Goal: Find contact information: Find contact information

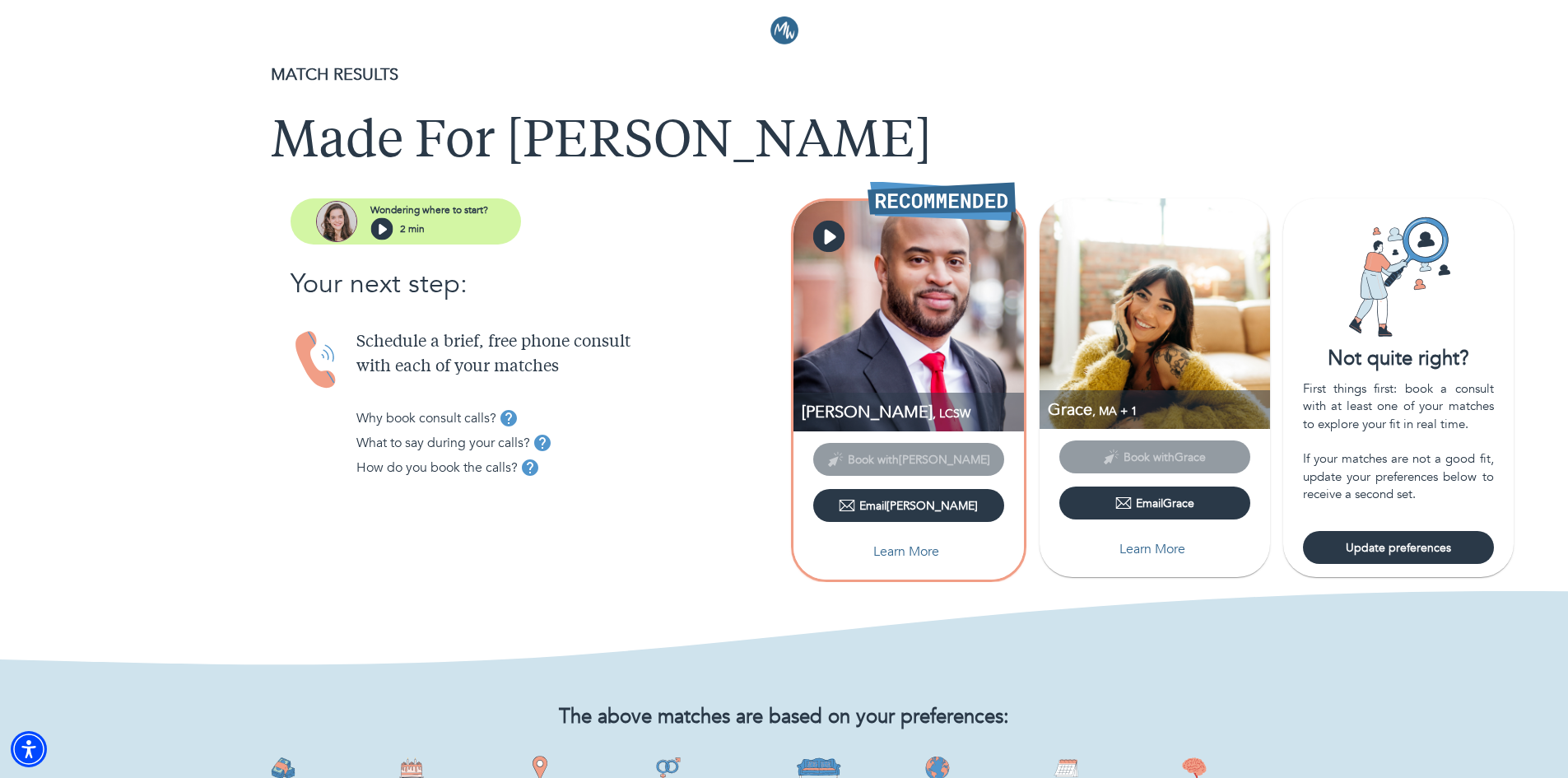
click at [833, 244] on icon "button" at bounding box center [828, 236] width 32 height 32
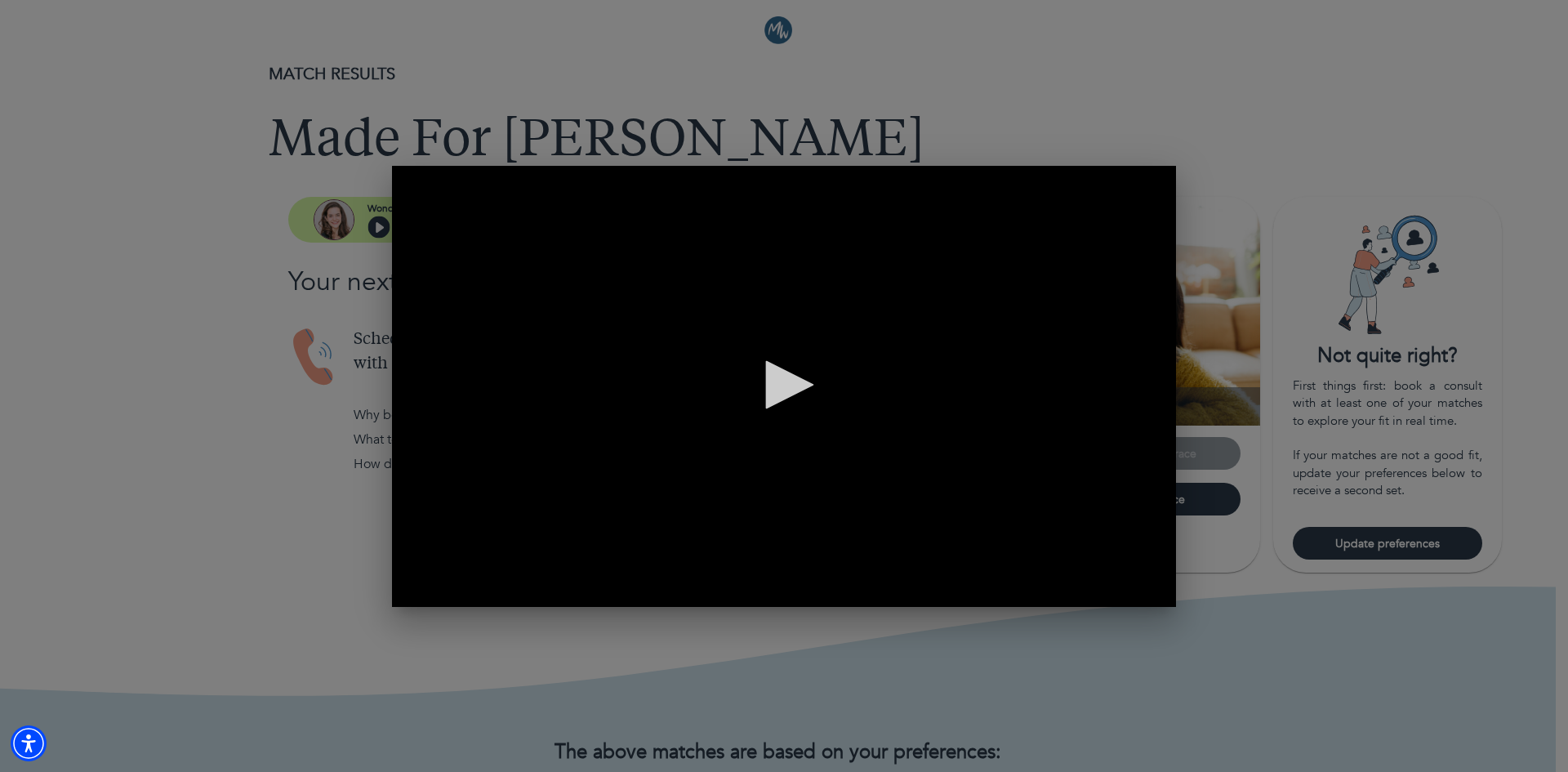
scroll to position [0, 1]
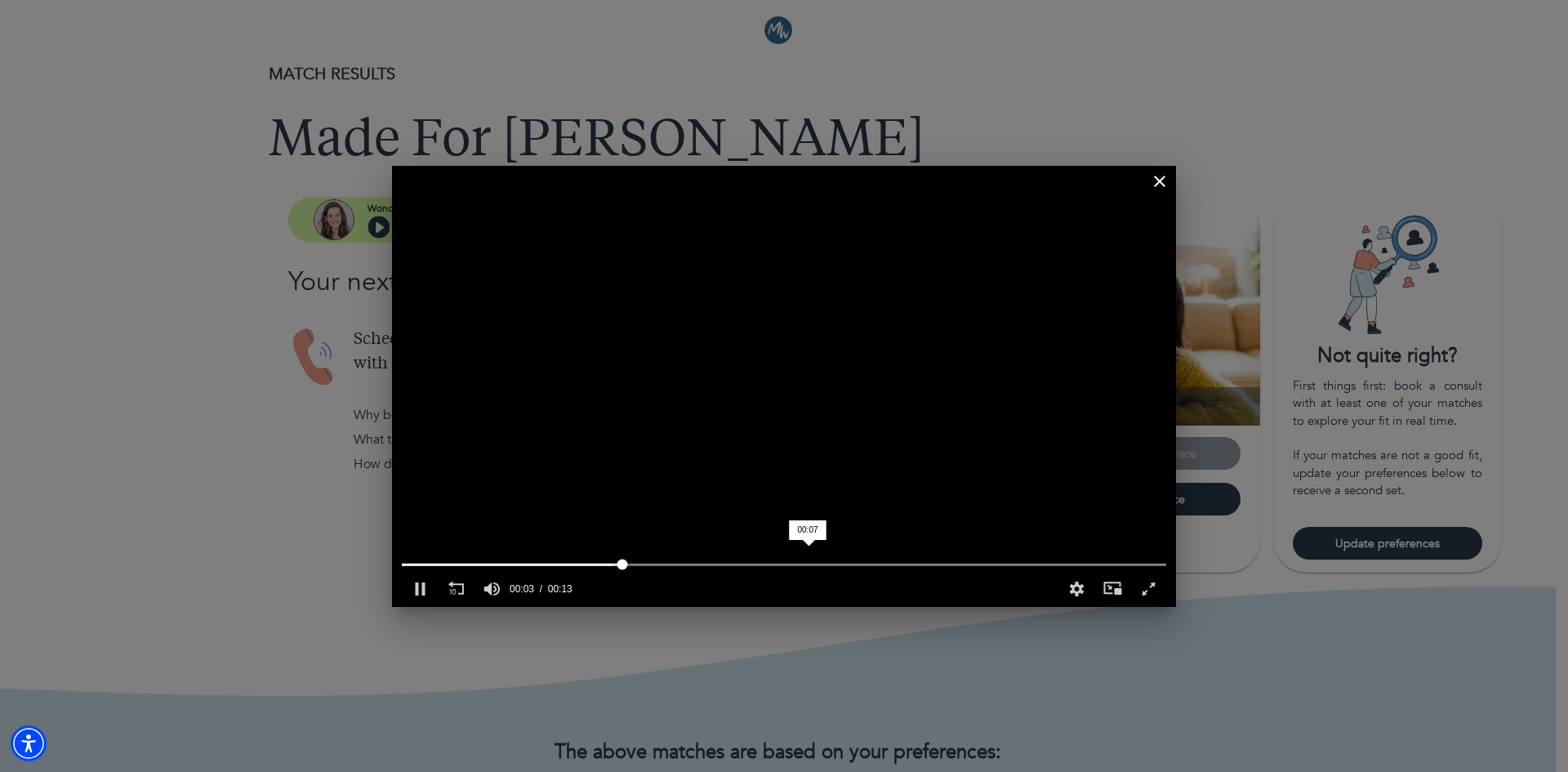
drag, startPoint x: 807, startPoint y: 559, endPoint x: 847, endPoint y: 553, distance: 40.4
click at [814, 559] on div "00:07" at bounding box center [784, 564] width 784 height 13
click at [1156, 181] on icon "button" at bounding box center [1160, 181] width 20 height 20
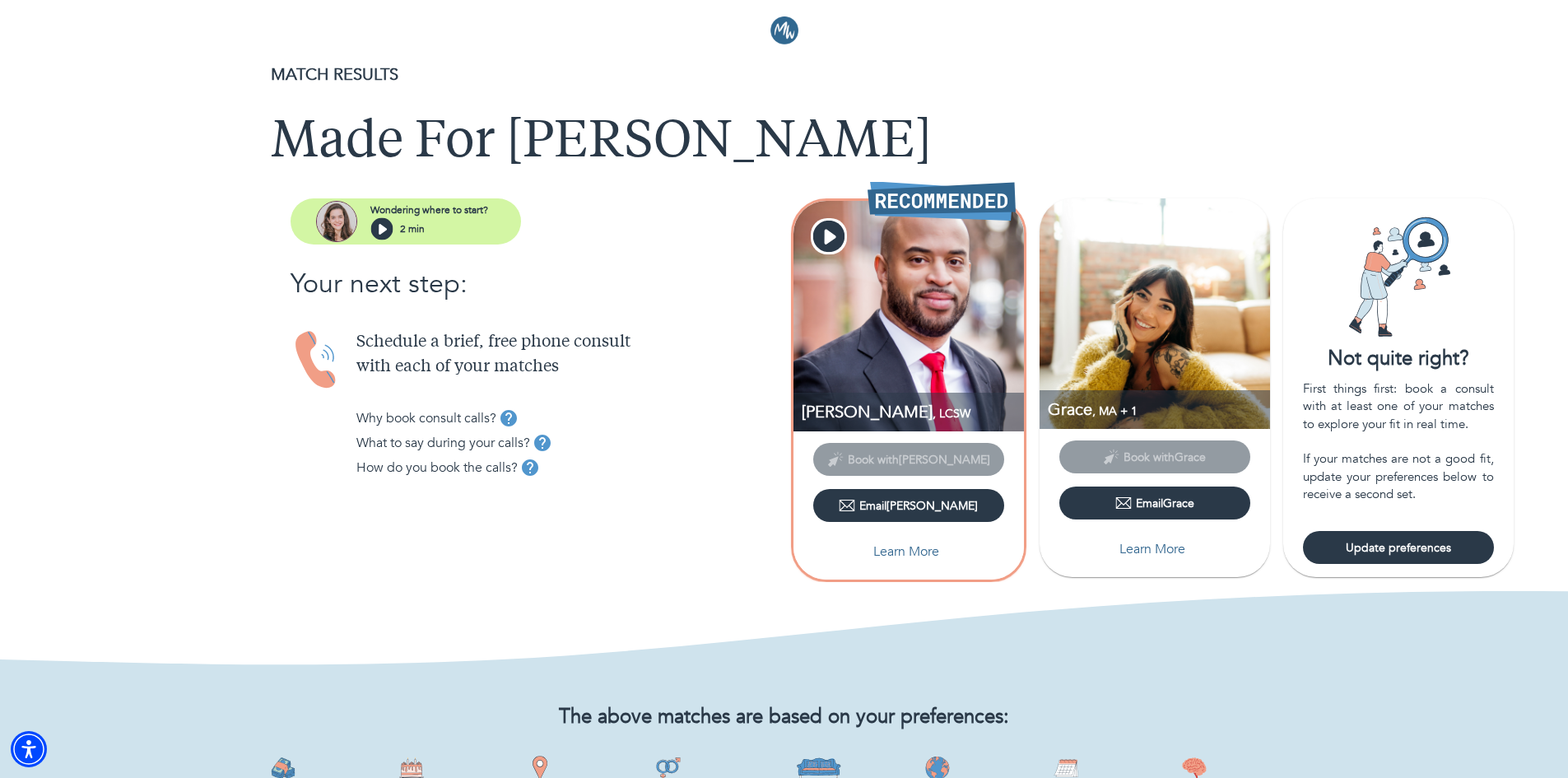
click at [906, 551] on p "Learn More" at bounding box center [906, 551] width 66 height 20
select select "6"
select select "2"
select select "1"
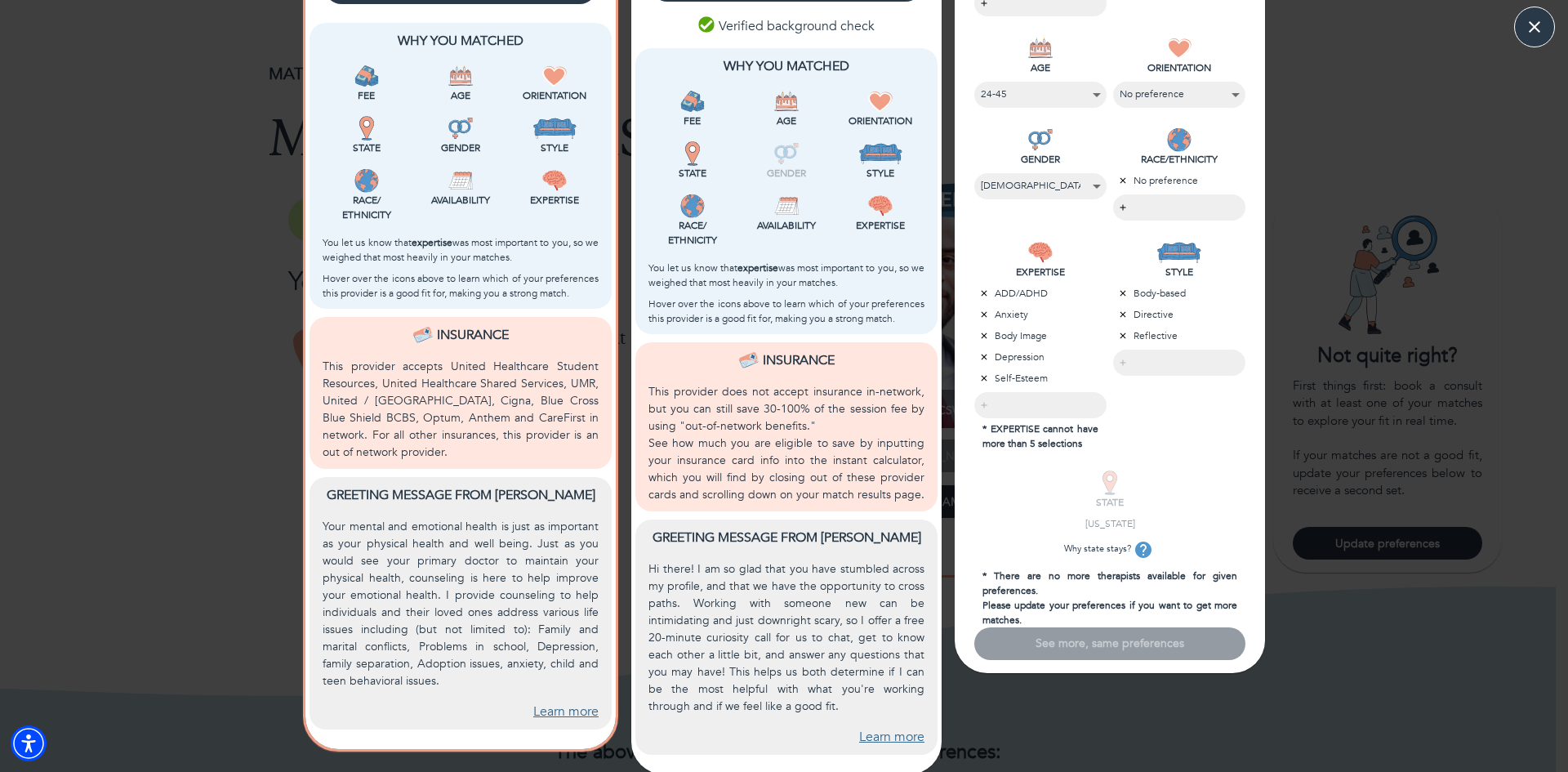
scroll to position [417, 0]
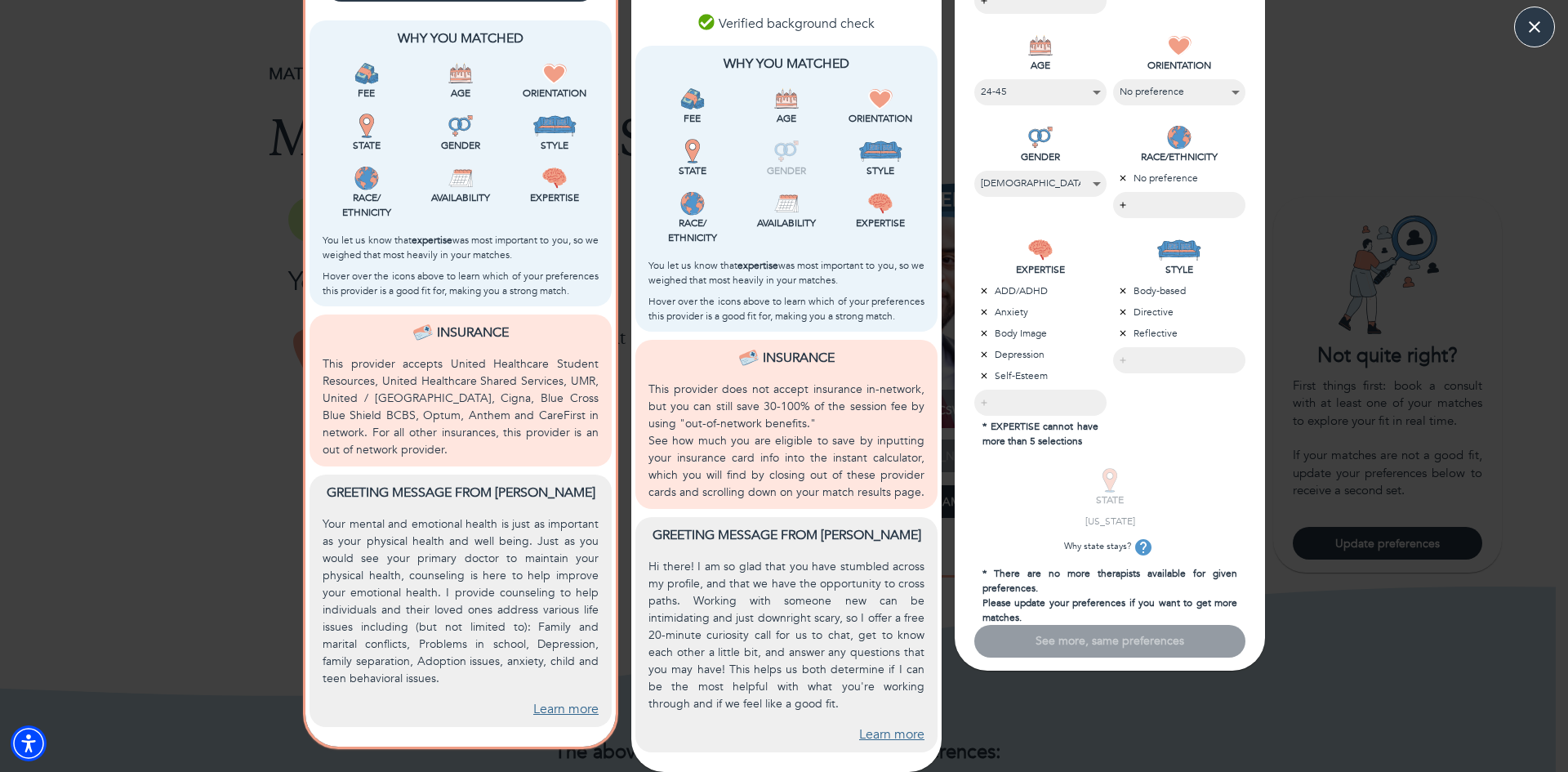
click at [482, 308] on div "Why You Matched Fee Age Orientation State Gender Style Race/ Ethnicity Availabi…" at bounding box center [461, 376] width 311 height 738
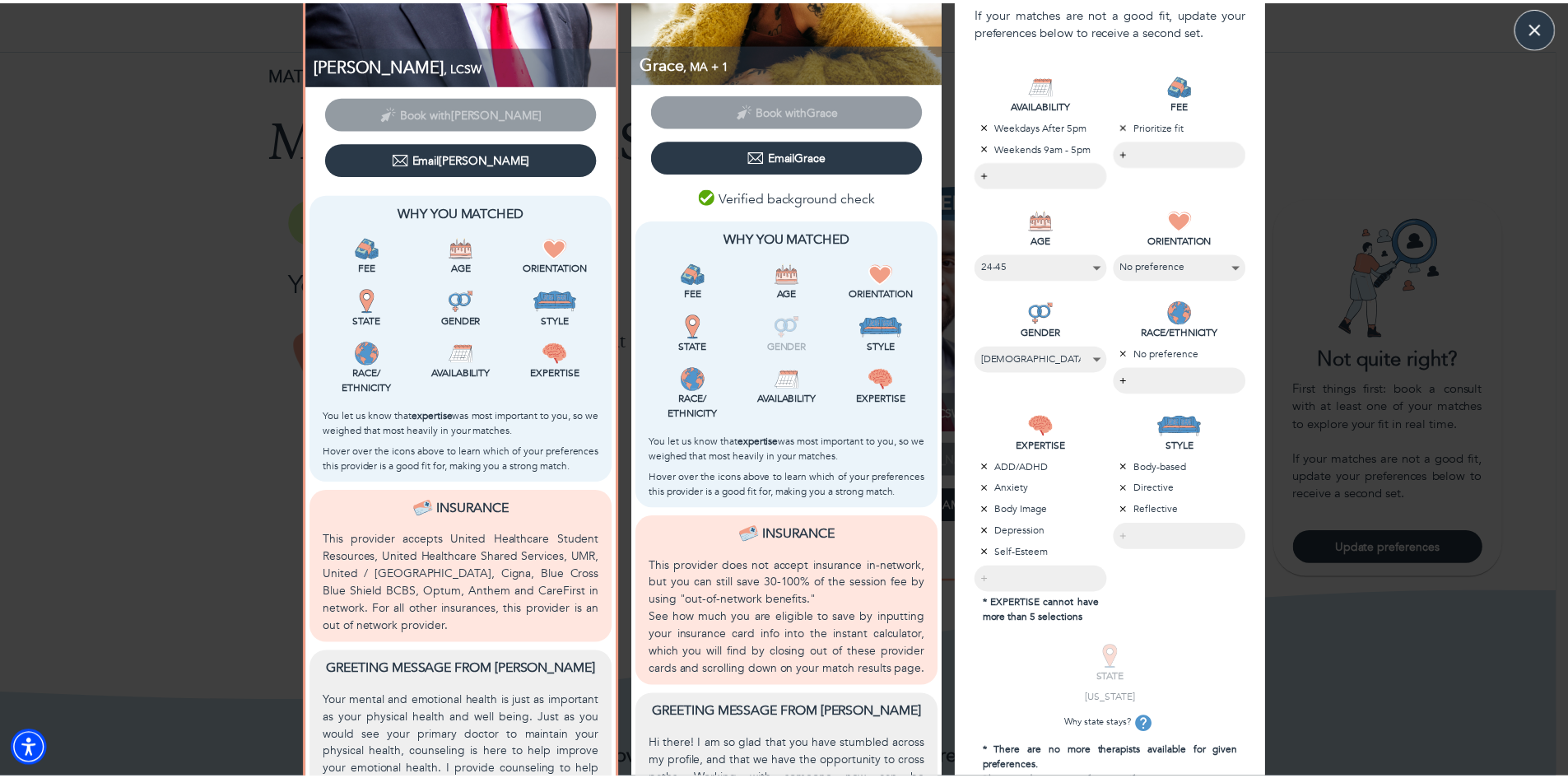
scroll to position [0, 0]
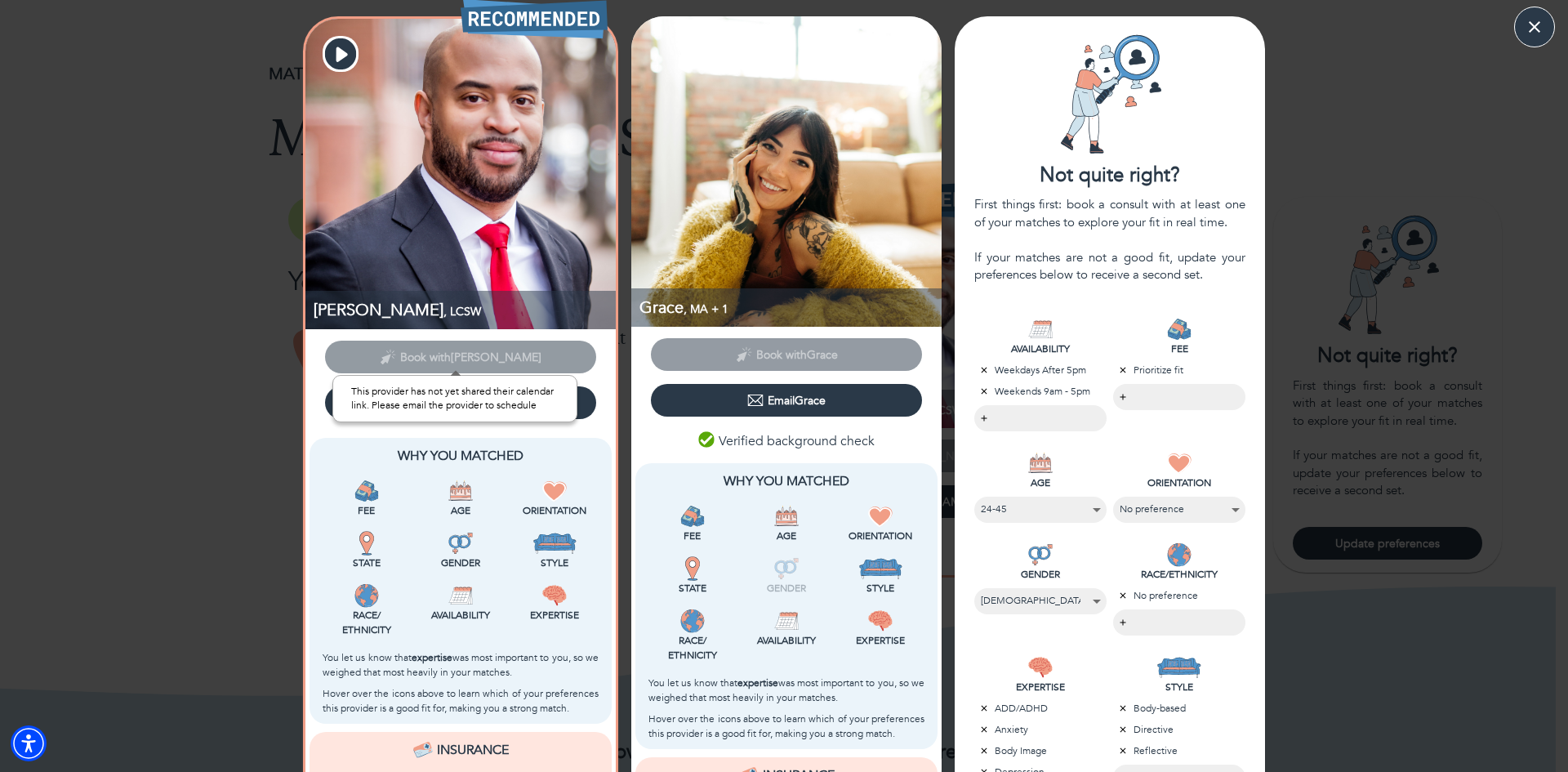
click at [441, 360] on span "Book with [PERSON_NAME]" at bounding box center [460, 356] width 271 height 16
click at [400, 407] on span "Email [PERSON_NAME]" at bounding box center [460, 403] width 258 height 17
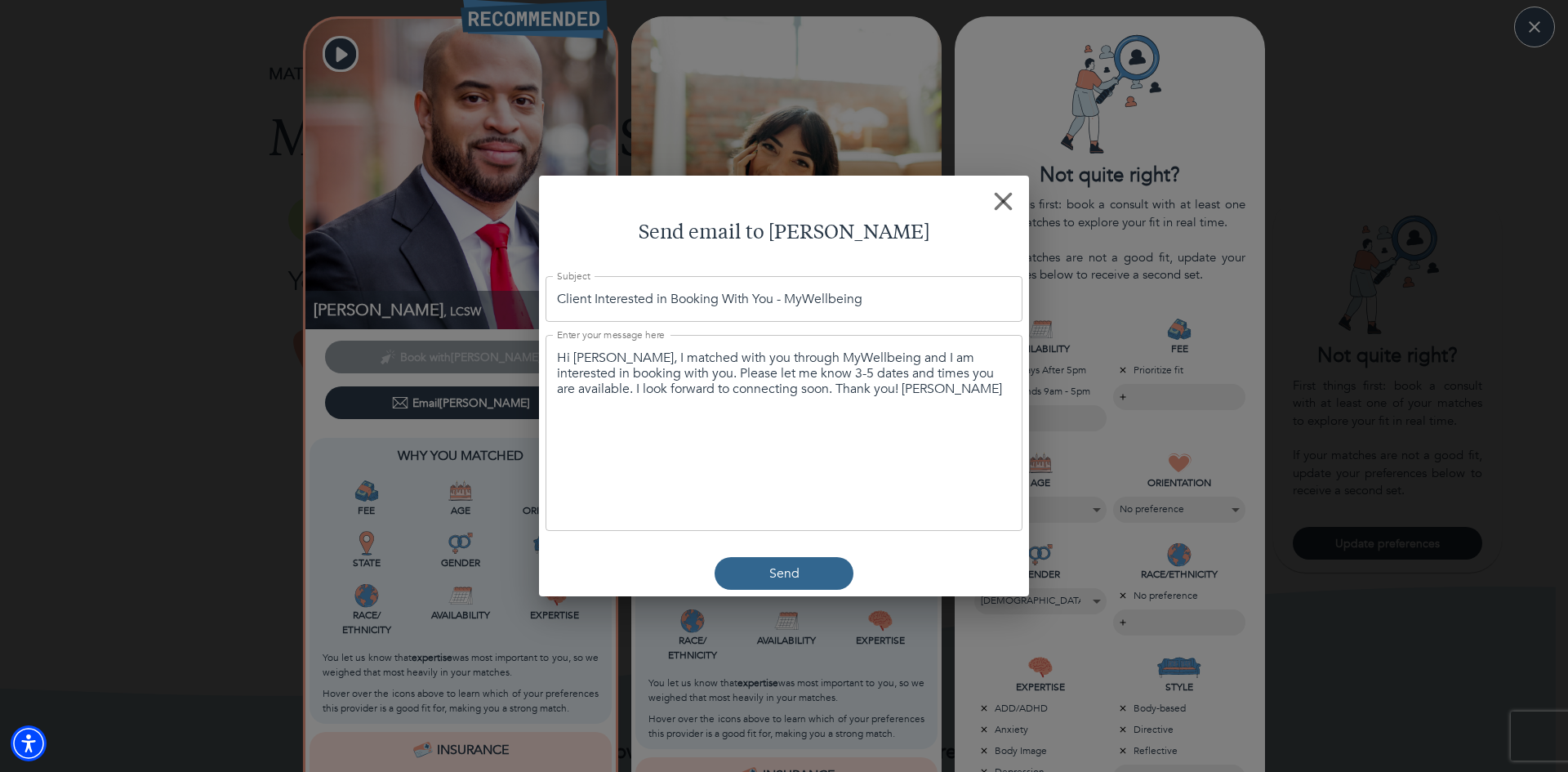
click at [793, 572] on p "Send" at bounding box center [784, 574] width 30 height 20
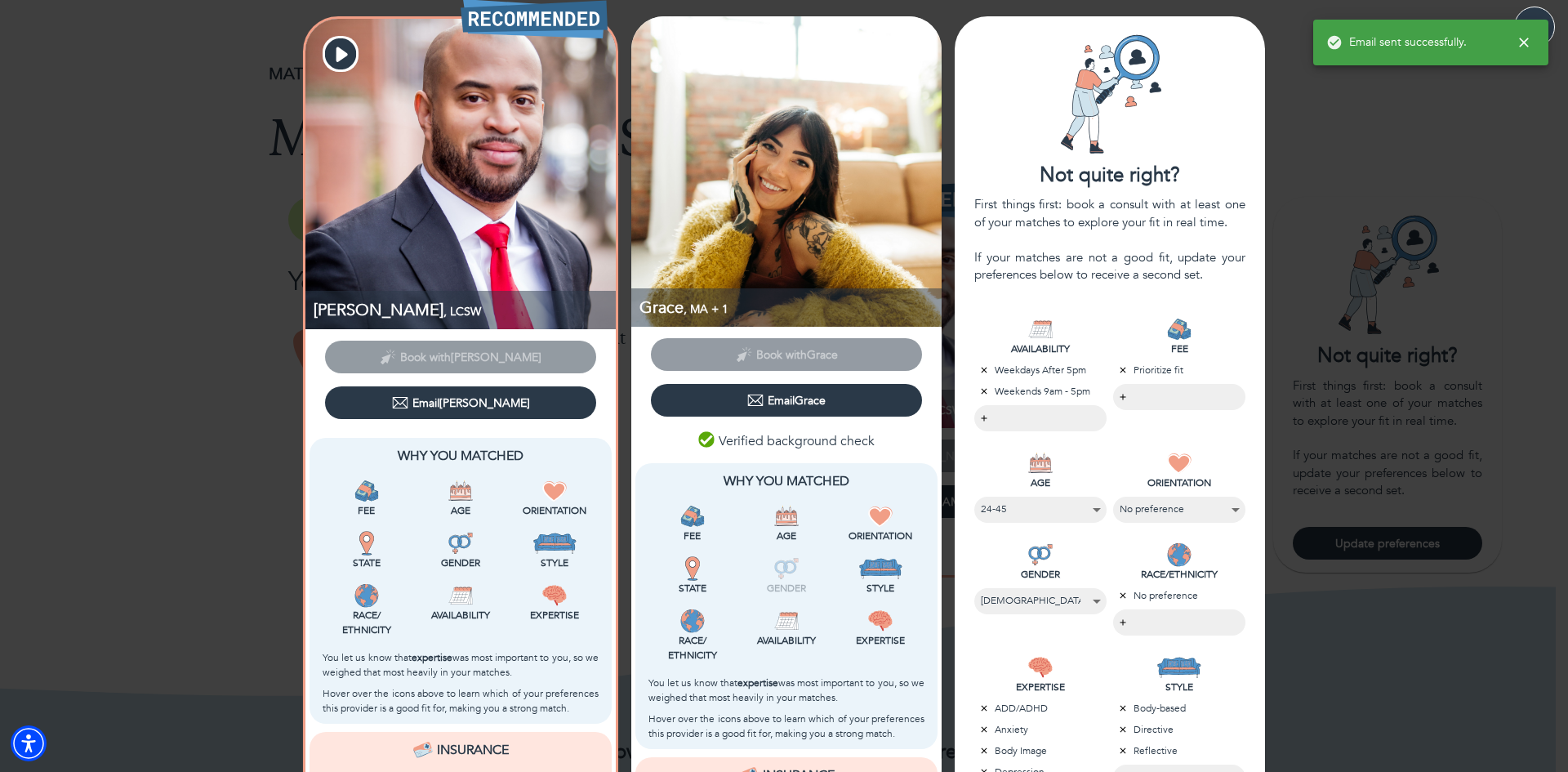
click at [1298, 119] on div "[PERSON_NAME] , LCSW Book with [PERSON_NAME] [PERSON_NAME] Why You Matched Fee …" at bounding box center [784, 603] width 1568 height 1173
click at [1535, 22] on icon "button" at bounding box center [1535, 26] width 24 height 24
